Goal: Task Accomplishment & Management: Manage account settings

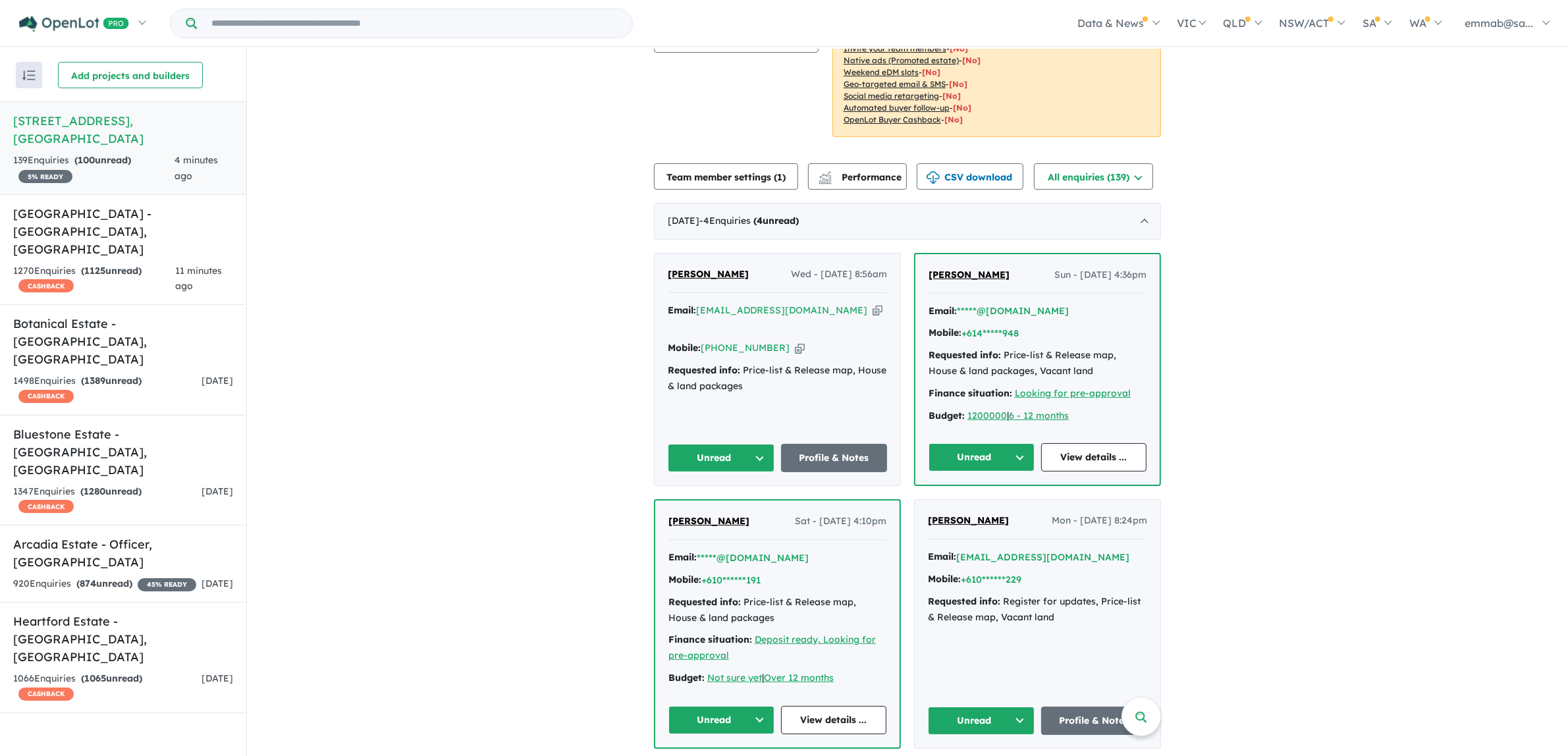
scroll to position [203, 0]
click at [848, 474] on link "Profile & Notes" at bounding box center [834, 459] width 107 height 28
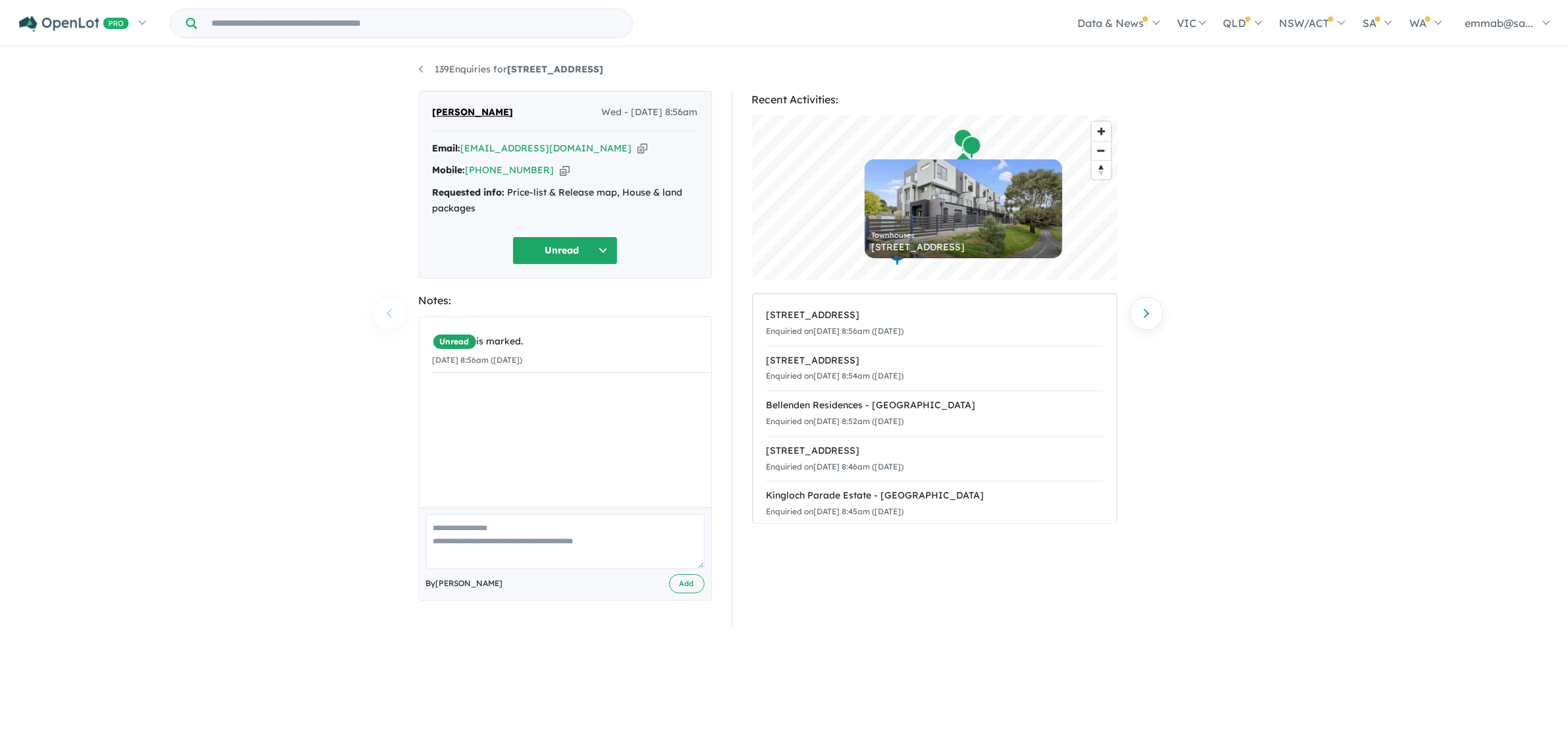
drag, startPoint x: 600, startPoint y: 149, endPoint x: 622, endPoint y: 163, distance: 26.1
click at [637, 149] on icon "button" at bounding box center [642, 148] width 10 height 14
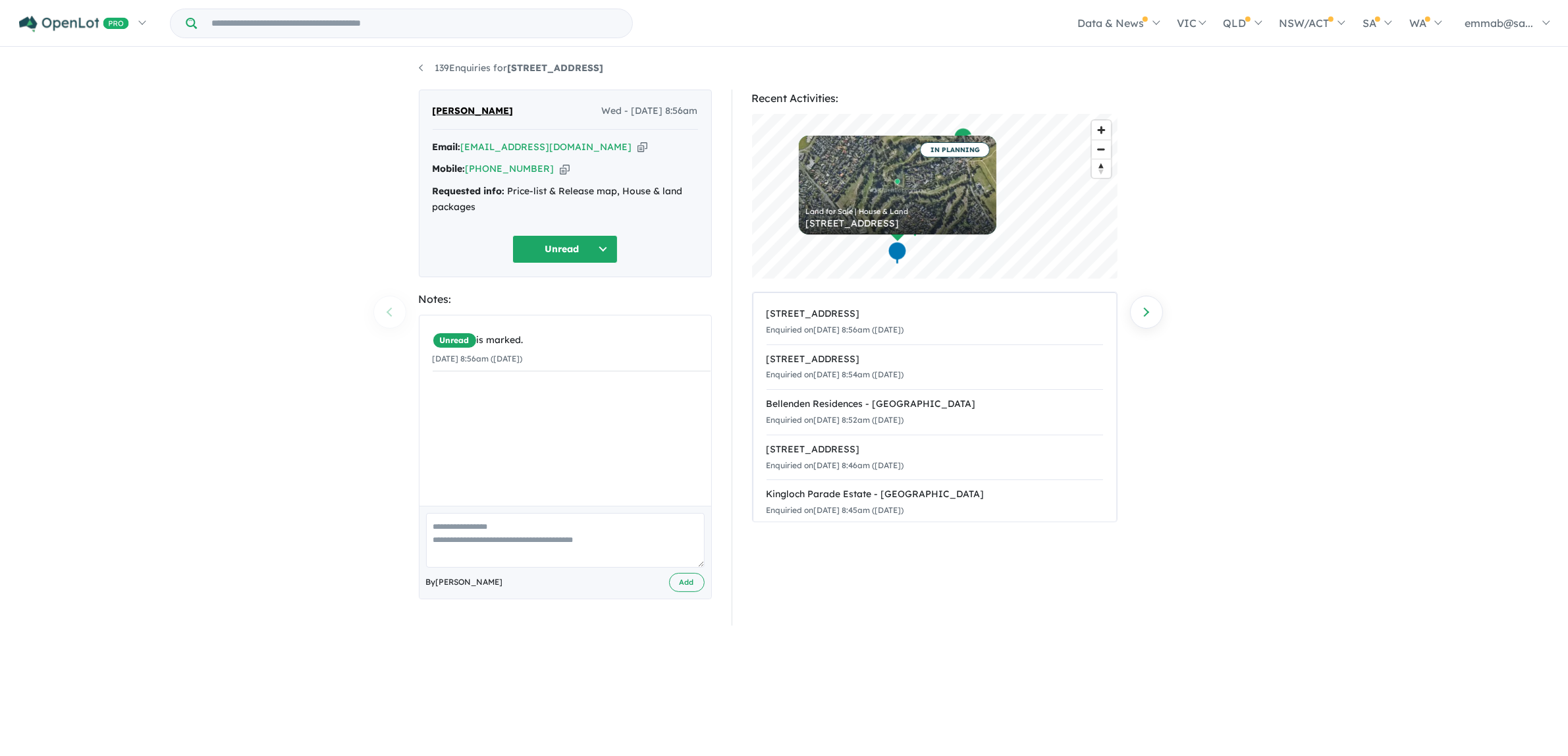
click at [560, 169] on icon "button" at bounding box center [564, 168] width 10 height 14
click at [549, 258] on button "Unread" at bounding box center [564, 249] width 105 height 28
click at [597, 279] on button "Unread" at bounding box center [570, 280] width 115 height 30
click at [567, 252] on button "Unread" at bounding box center [564, 249] width 105 height 28
click at [576, 307] on button "Assigned" at bounding box center [570, 310] width 115 height 30
